Goal: Task Accomplishment & Management: Use online tool/utility

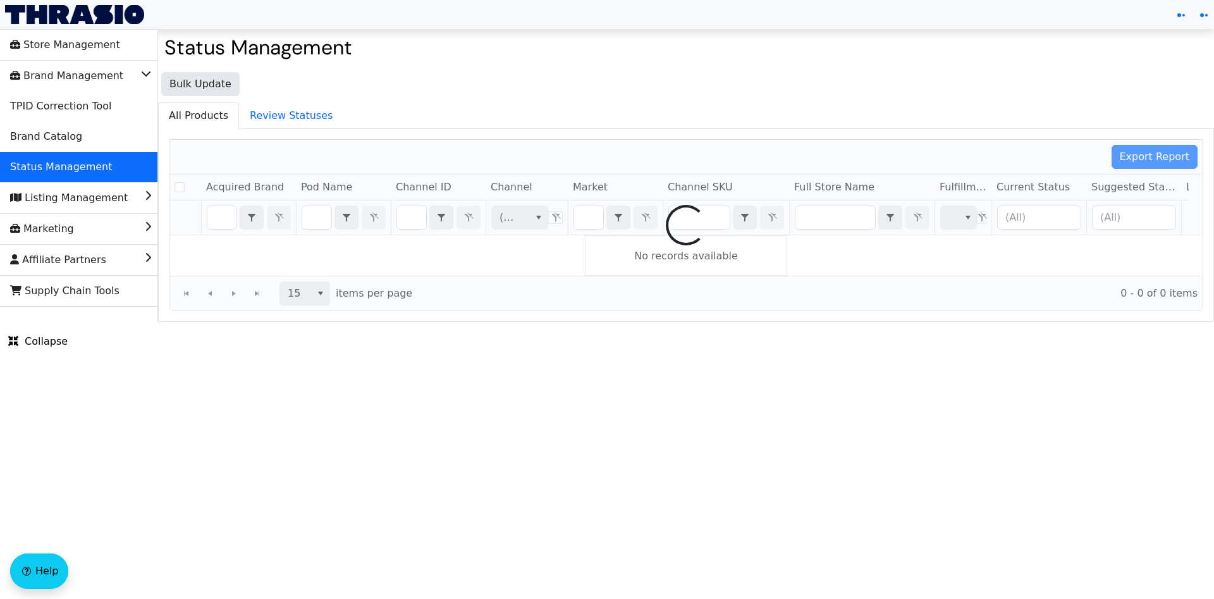
checkbox input "false"
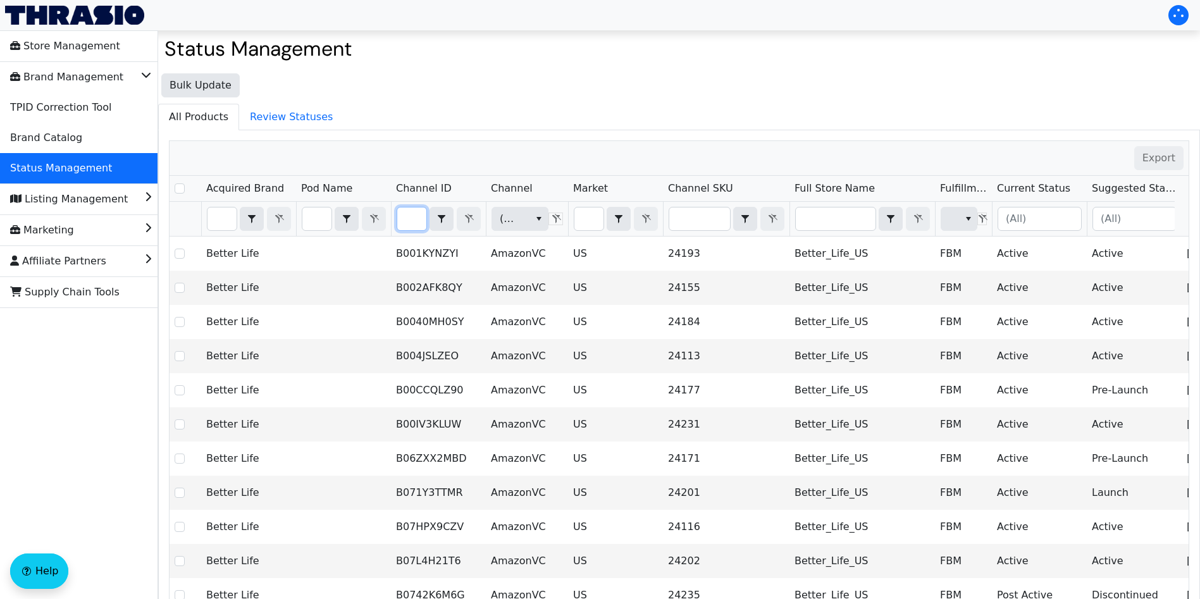
click at [417, 222] on input "Filter" at bounding box center [411, 218] width 29 height 23
type input "B0CYM6TJQW"
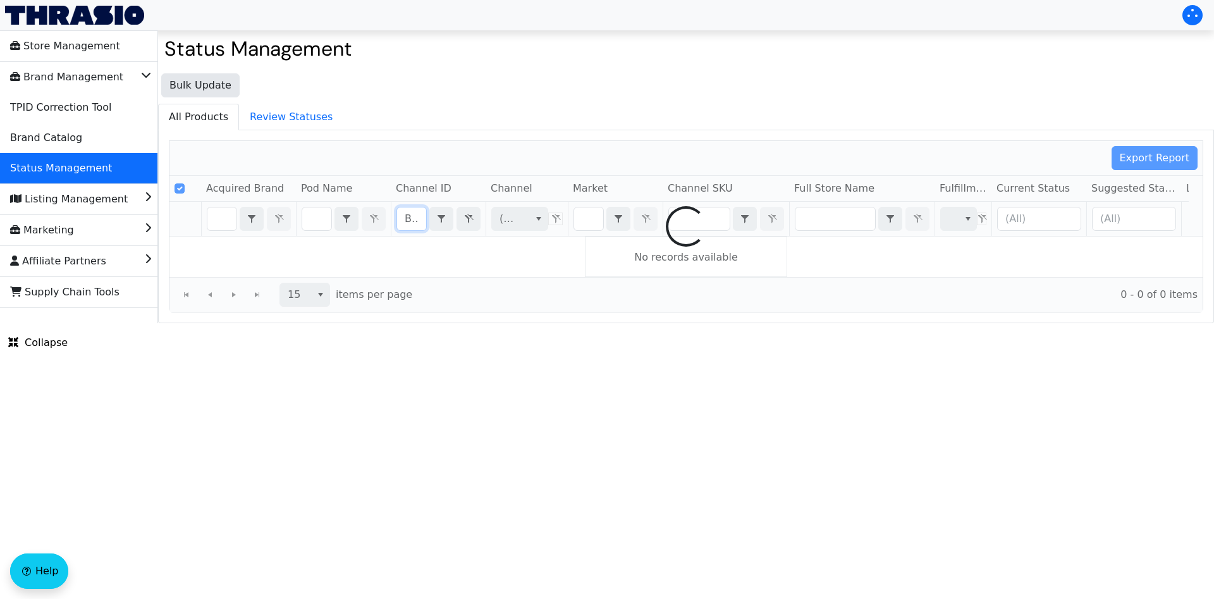
scroll to position [0, 55]
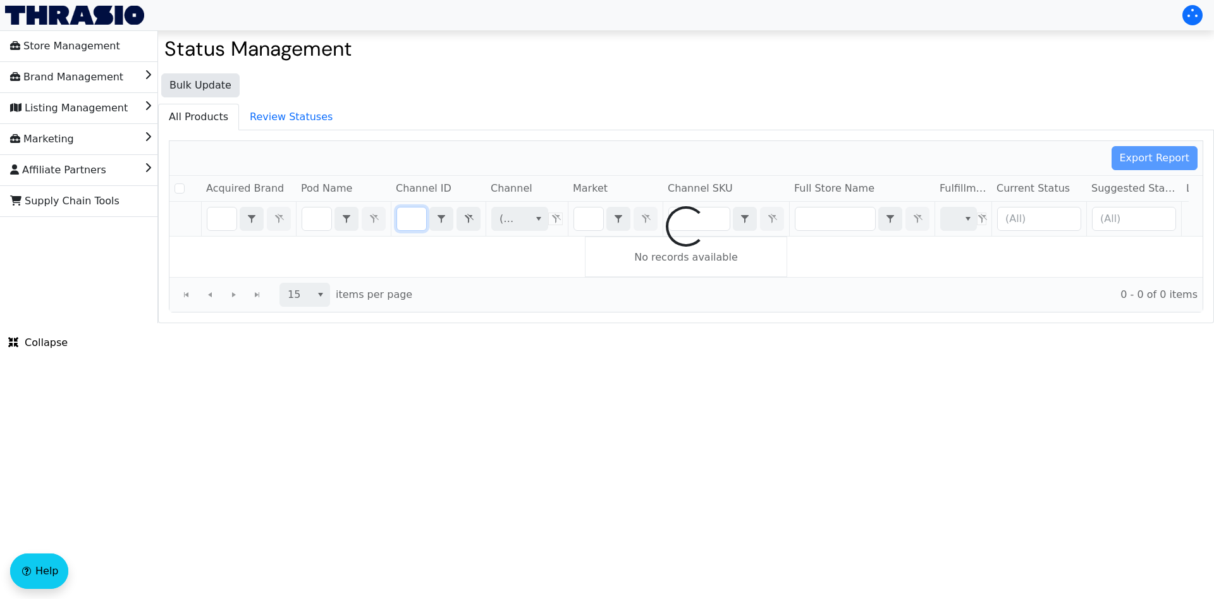
checkbox input "false"
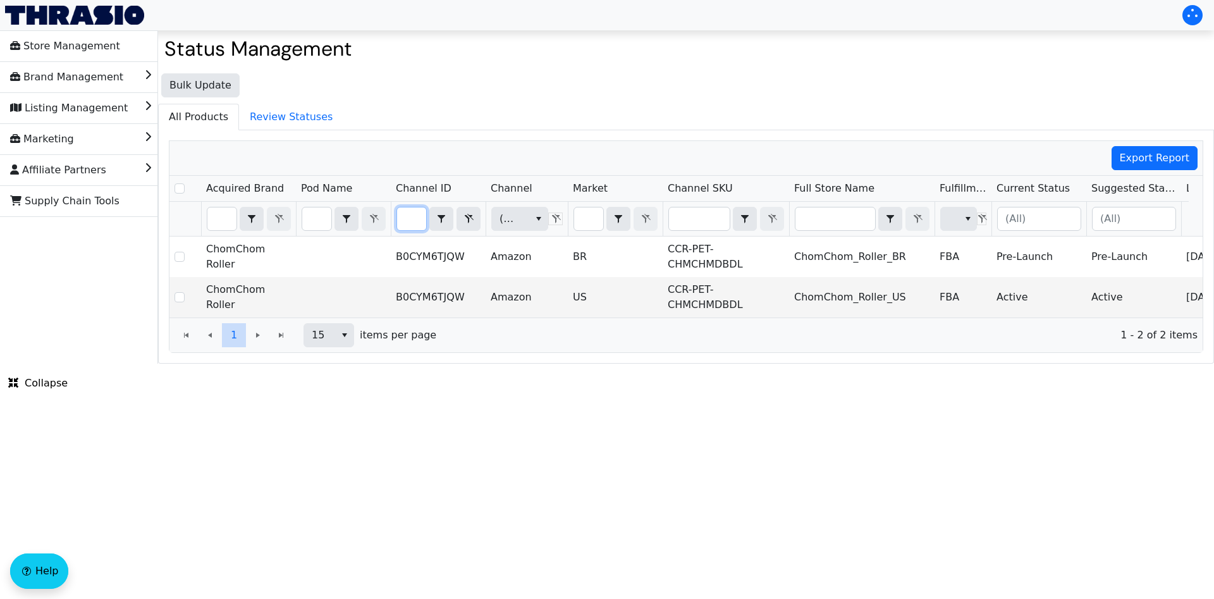
type input "B0CYM6TJQW"
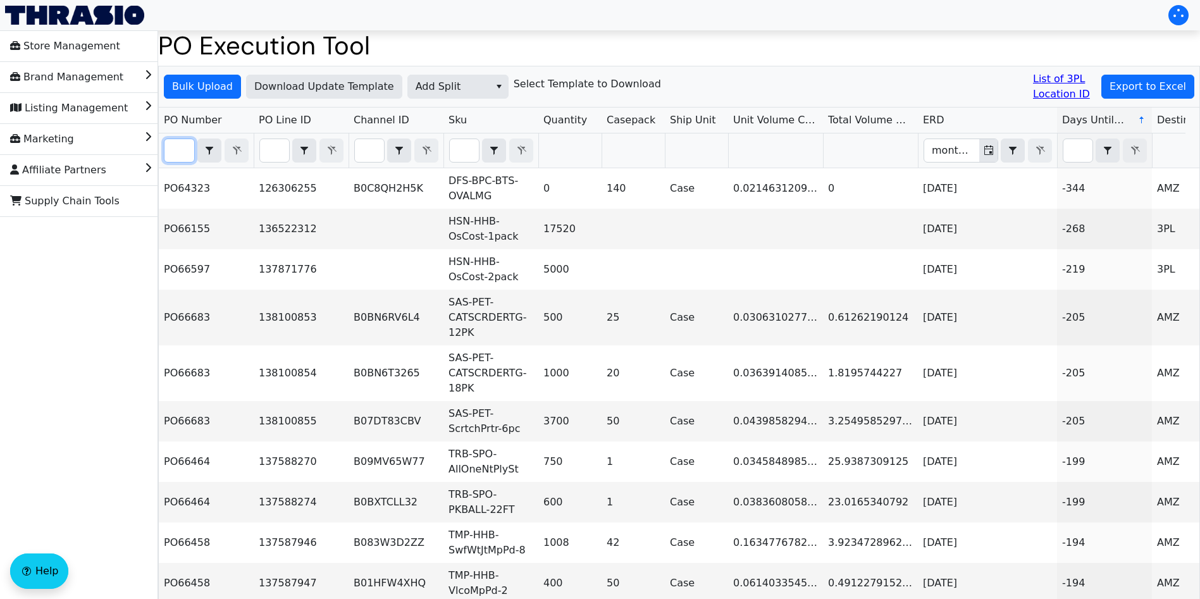
click at [178, 151] on input "Filter" at bounding box center [179, 150] width 30 height 23
paste input "PO67135"
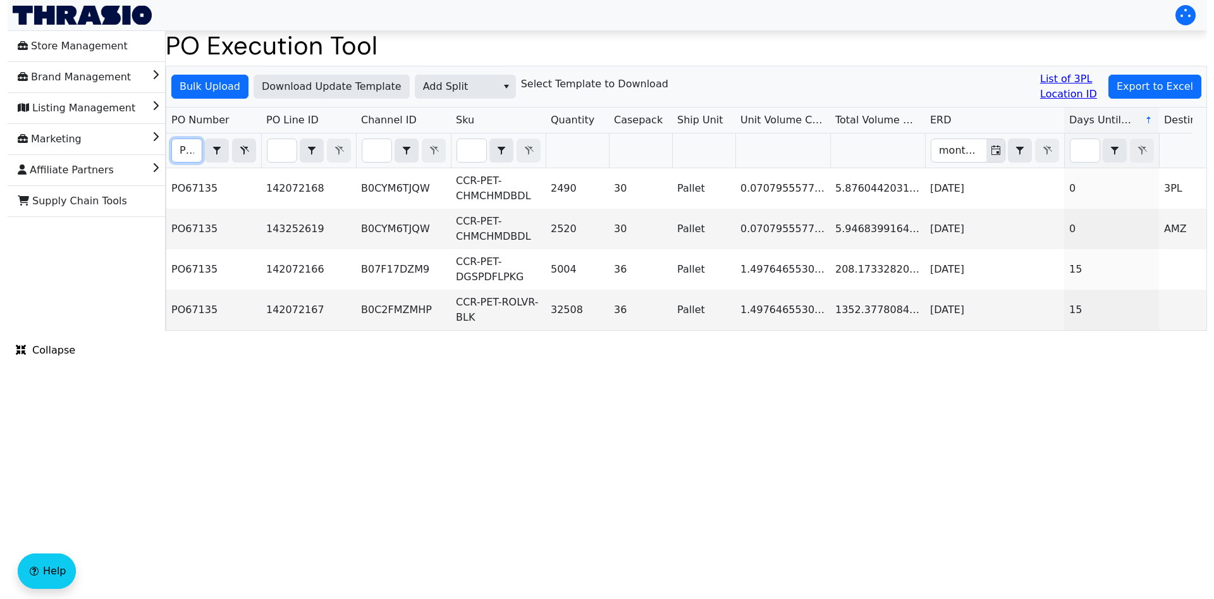
scroll to position [0, 30]
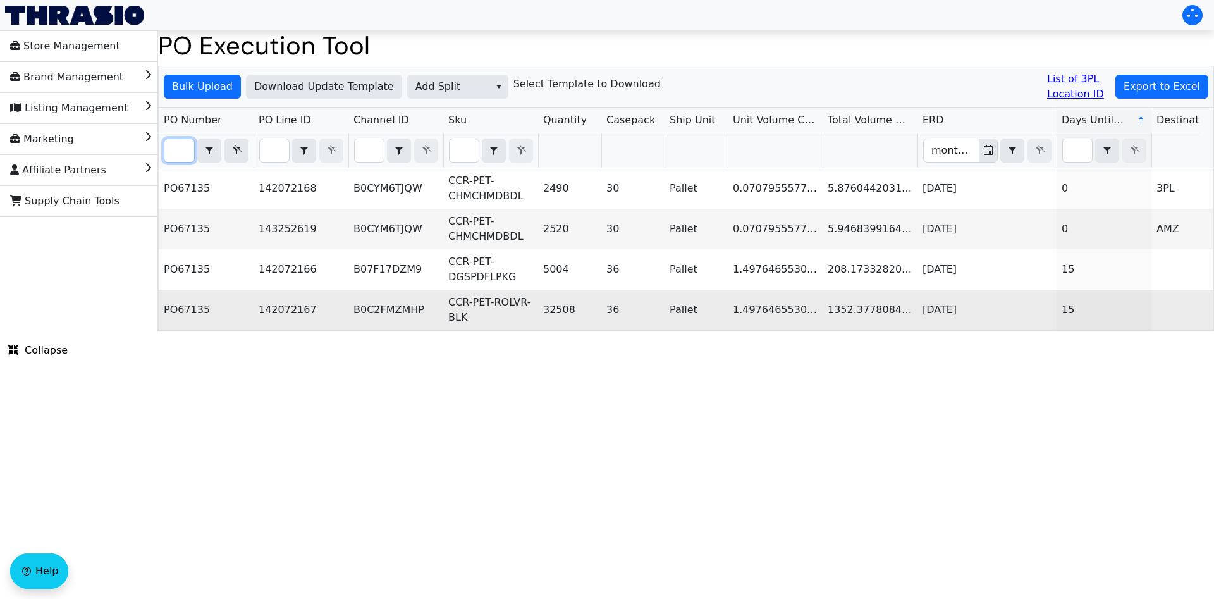
type input "PO67135"
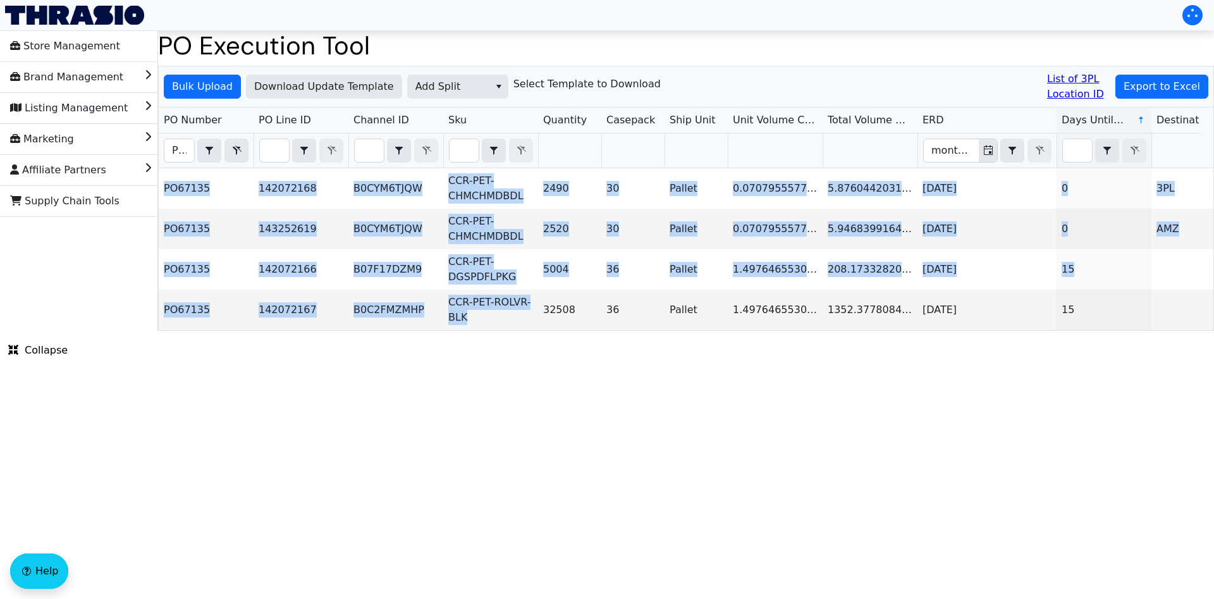
drag, startPoint x: 530, startPoint y: 329, endPoint x: 600, endPoint y: 331, distance: 70.2
click at [600, 330] on div "PO67135 142072168 B0CYM6TJQW CCR-PET-CHMCHMDBDL 2490 30 Pallet 0.07079555776344…" at bounding box center [686, 249] width 1055 height 162
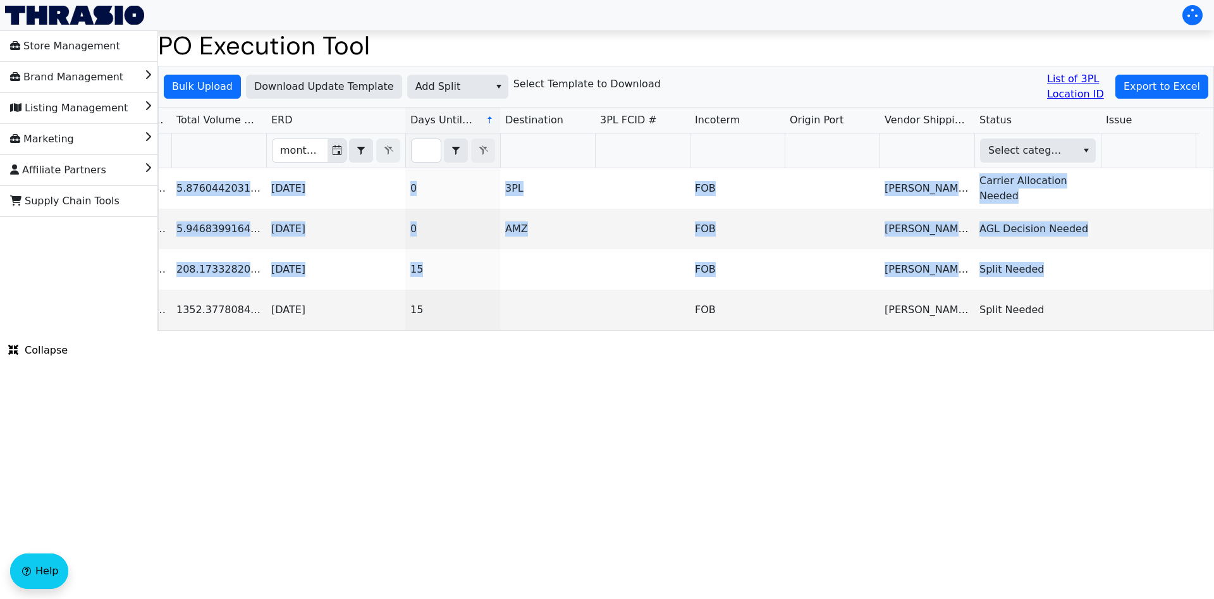
scroll to position [0, 665]
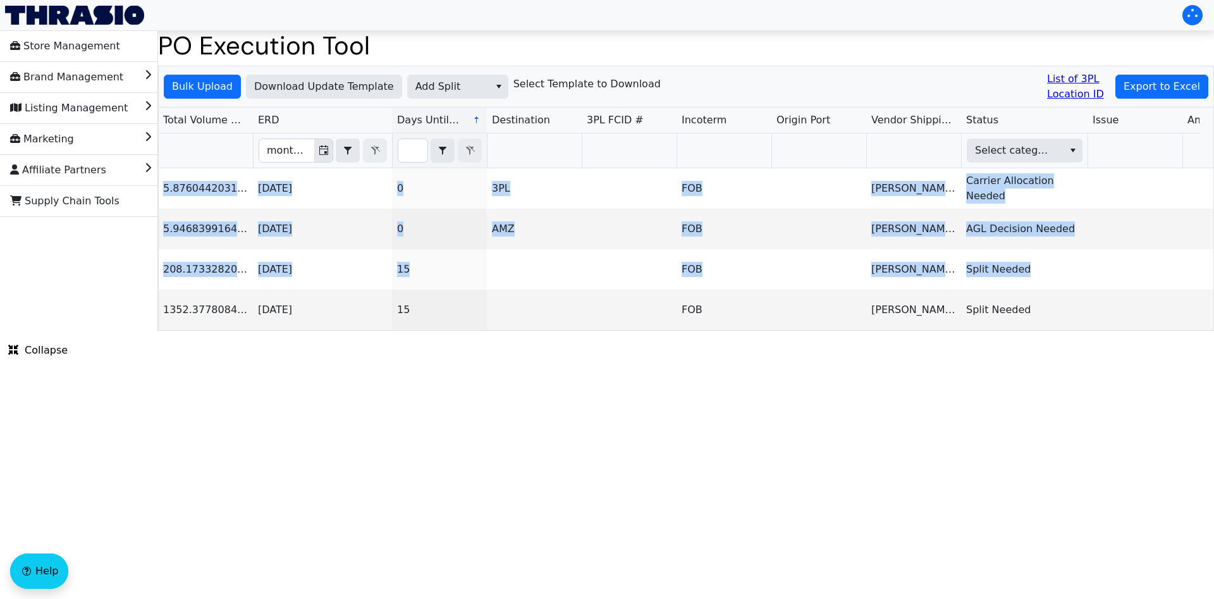
click at [536, 331] on html "Store Management Brand Management Listing Management Marketing Affiliate Partne…" at bounding box center [607, 165] width 1214 height 331
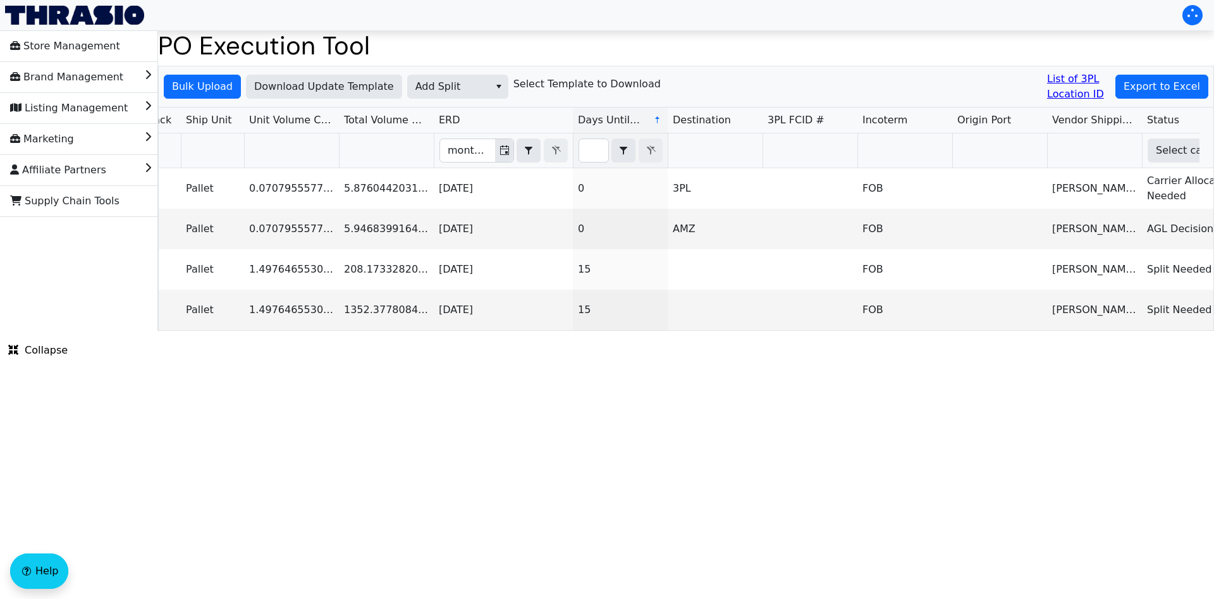
scroll to position [0, 0]
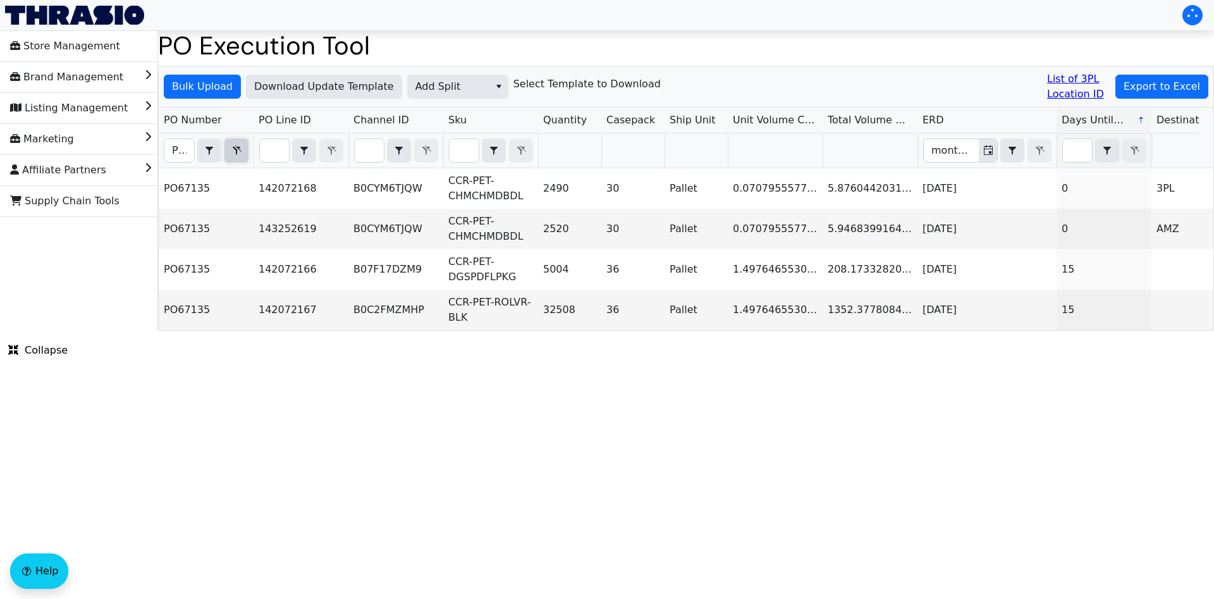
click at [235, 149] on icon "Filter" at bounding box center [236, 150] width 15 height 10
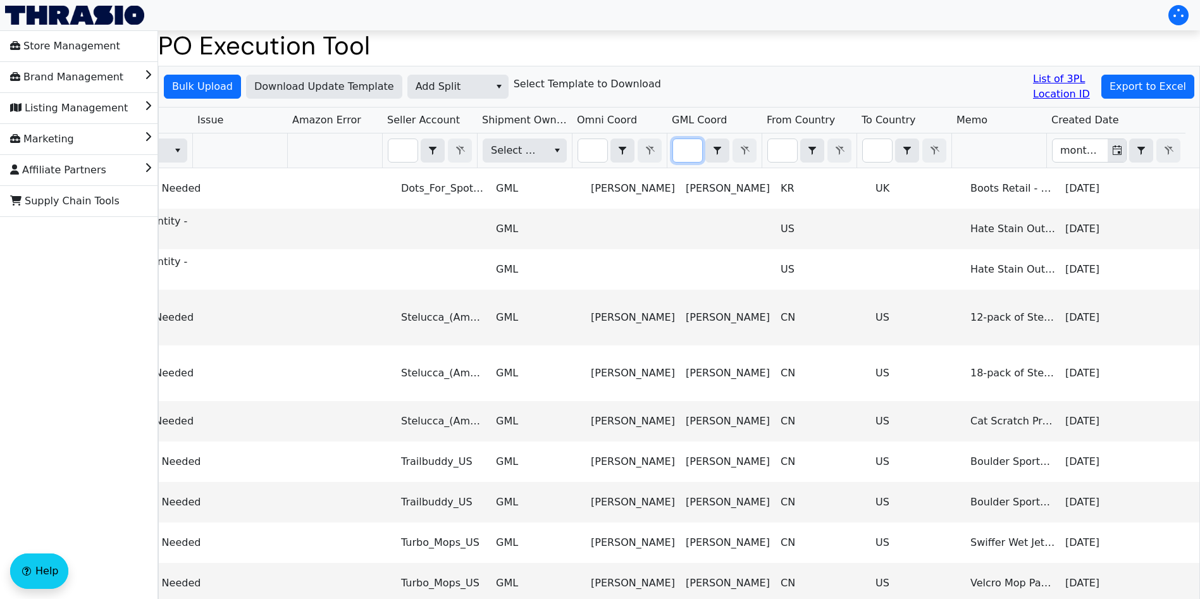
click at [688, 149] on input "Filter" at bounding box center [687, 150] width 29 height 23
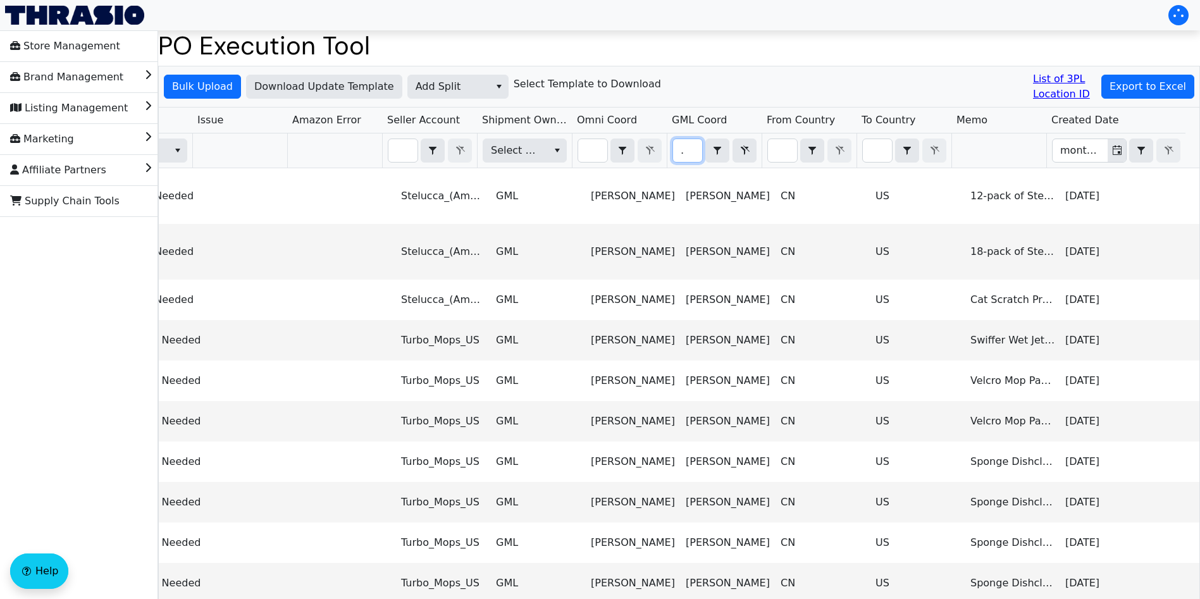
scroll to position [0, 16]
type input "regina"
click at [1131, 82] on span "Export to Excel" at bounding box center [1147, 86] width 77 height 15
click at [429, 88] on span "Add Split" at bounding box center [448, 86] width 66 height 15
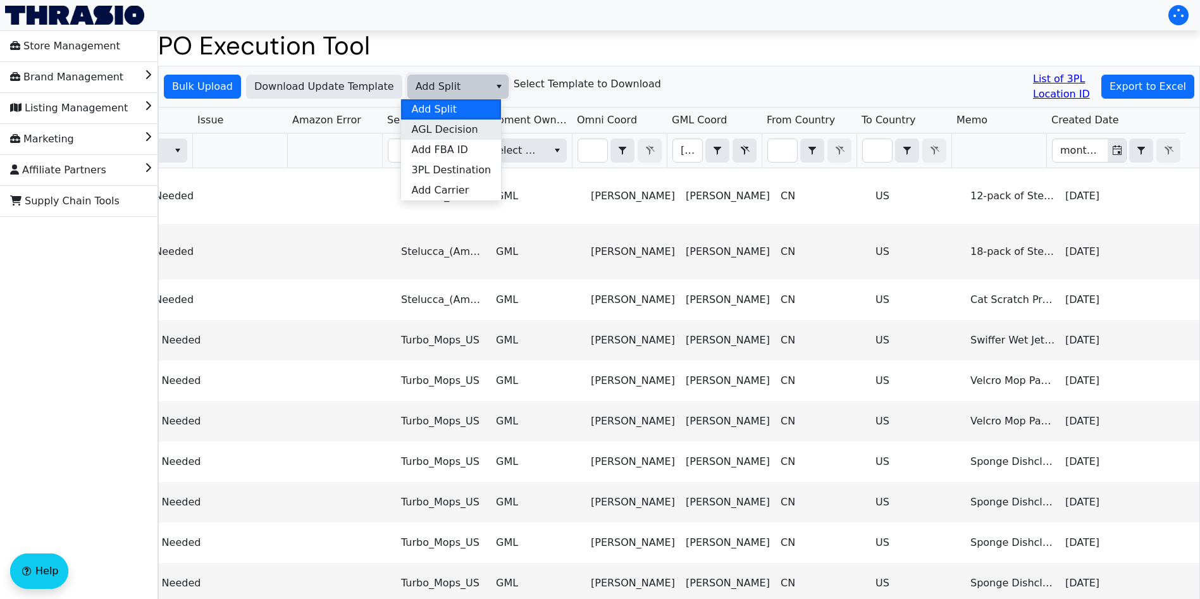
click at [458, 122] on span "AGL Decision" at bounding box center [444, 129] width 66 height 15
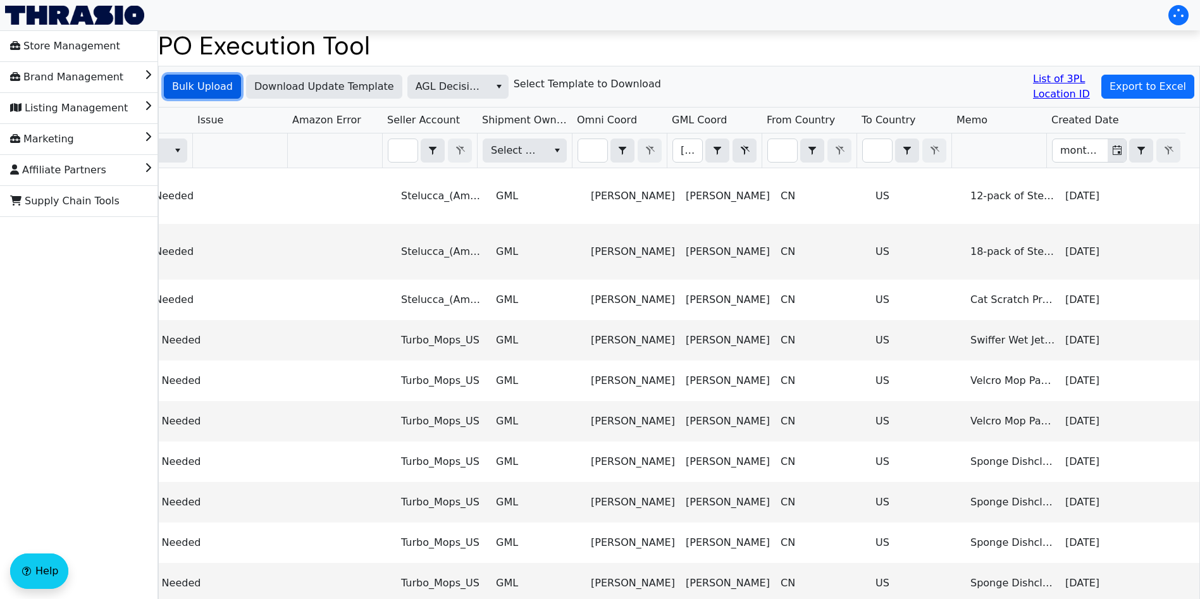
click at [196, 84] on span "Bulk Upload" at bounding box center [202, 86] width 61 height 15
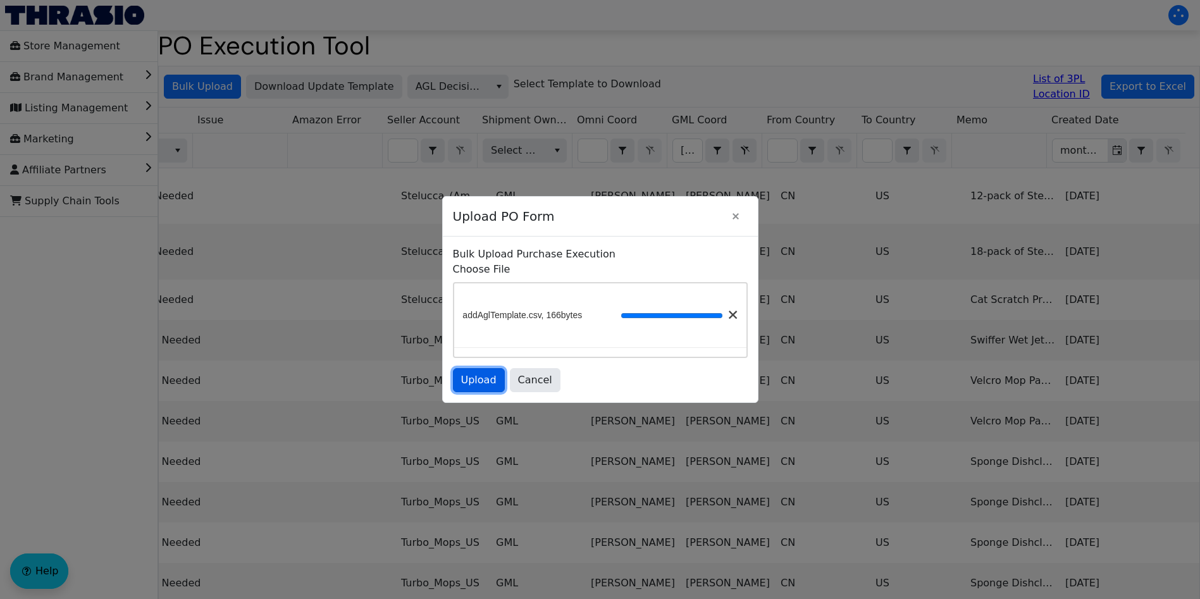
click at [475, 385] on span "Upload" at bounding box center [478, 379] width 35 height 15
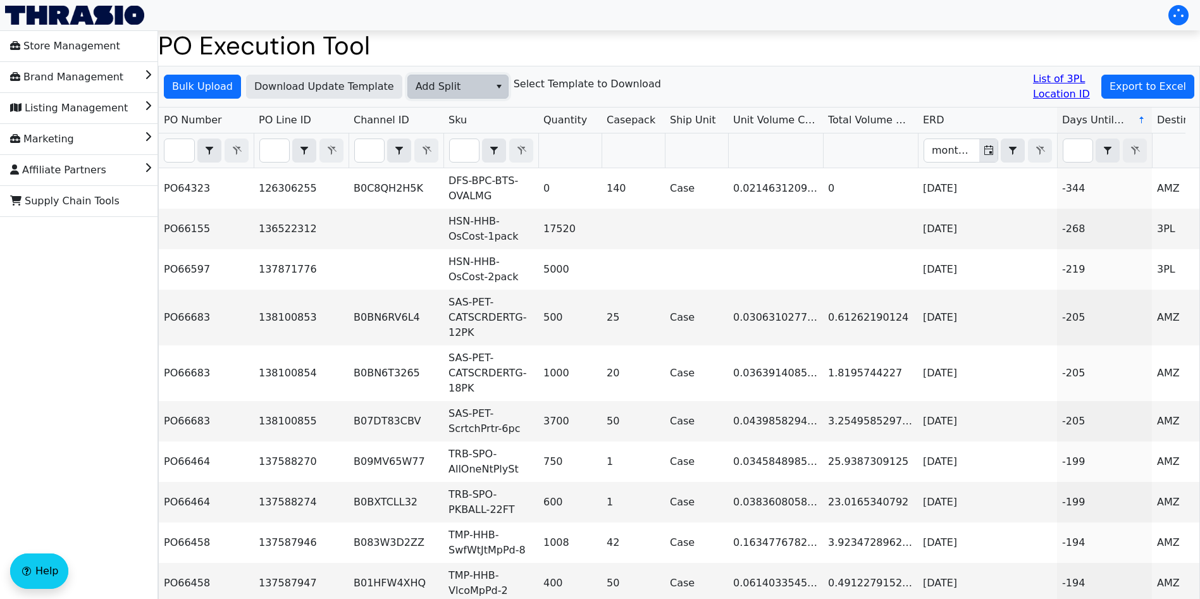
click at [443, 89] on span "Add Split" at bounding box center [448, 86] width 66 height 15
click at [440, 151] on span "Add FBA ID" at bounding box center [439, 149] width 56 height 15
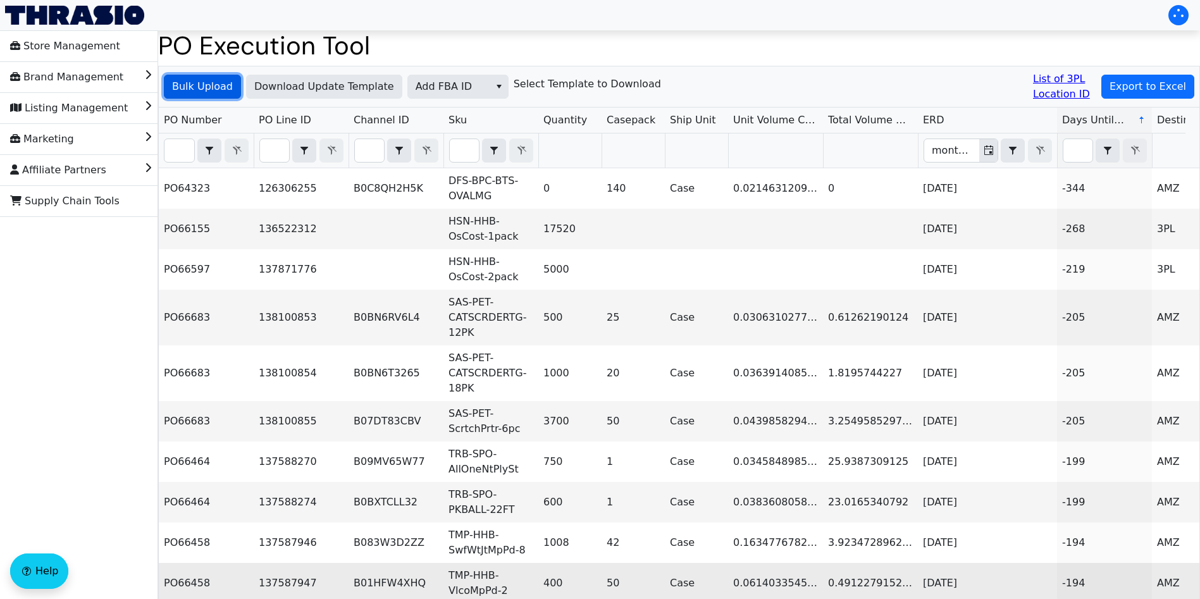
click at [211, 90] on span "Bulk Upload" at bounding box center [202, 86] width 61 height 15
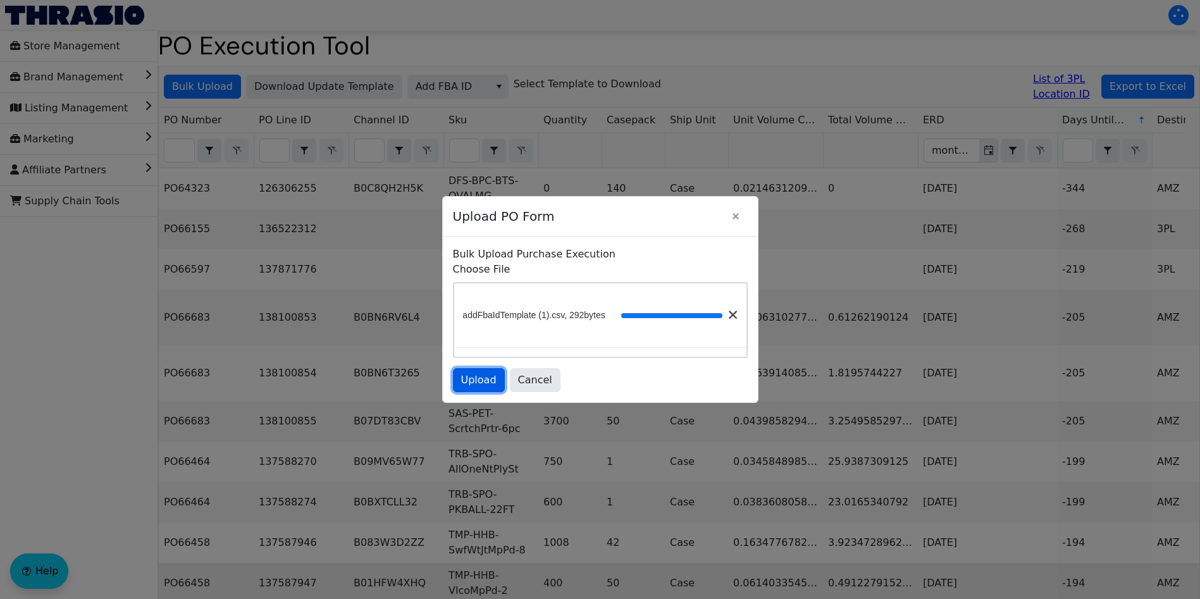
click at [477, 384] on span "Upload" at bounding box center [478, 379] width 35 height 15
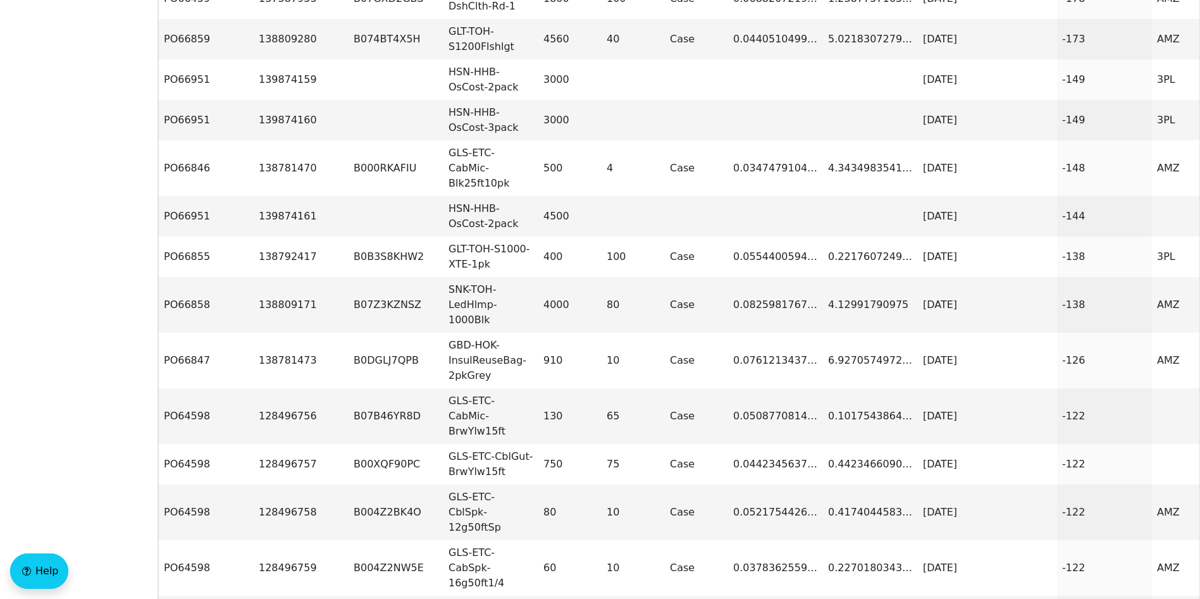
scroll to position [474, 0]
